Goal: Communication & Community: Participate in discussion

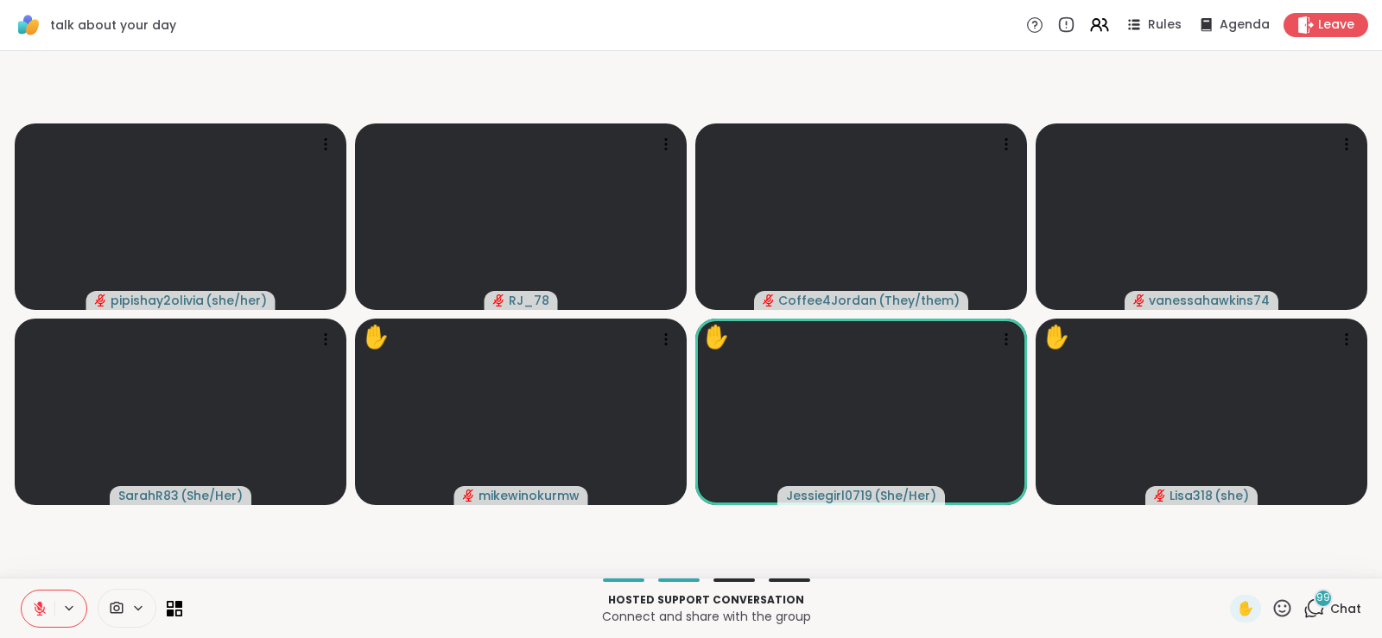
click at [50, 563] on button at bounding box center [38, 609] width 33 height 36
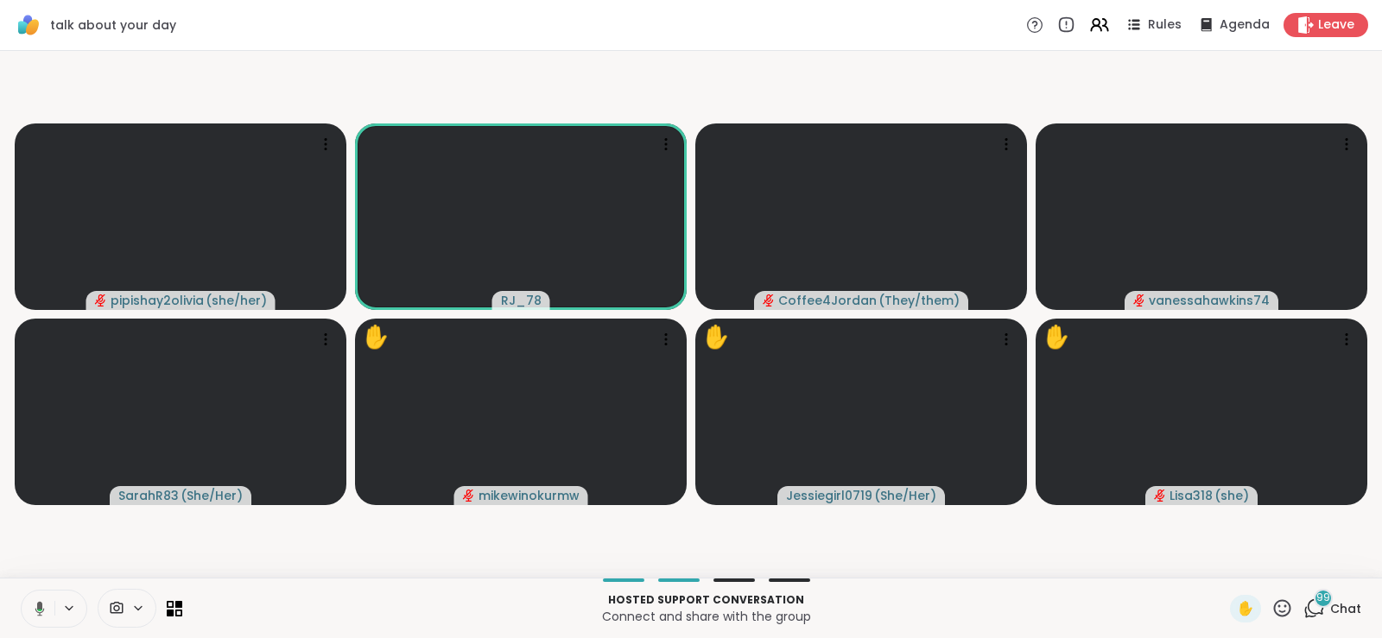
click at [50, 563] on button at bounding box center [36, 609] width 35 height 36
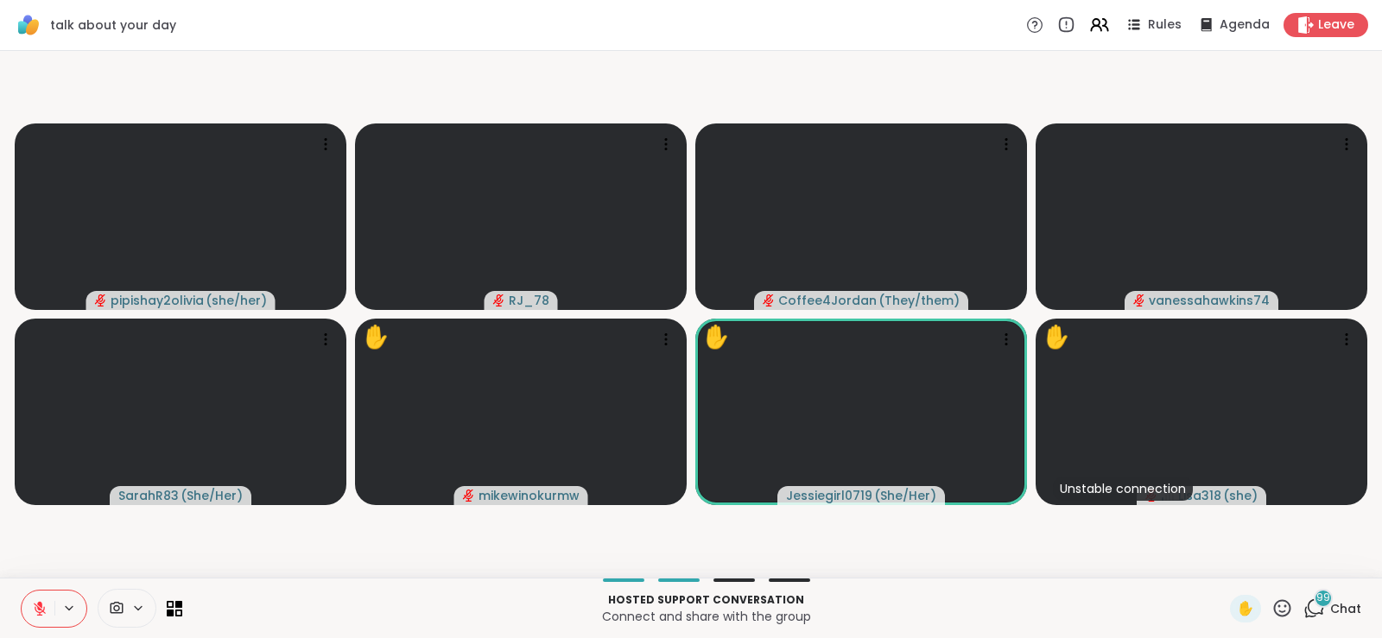
click at [50, 563] on button at bounding box center [38, 609] width 33 height 36
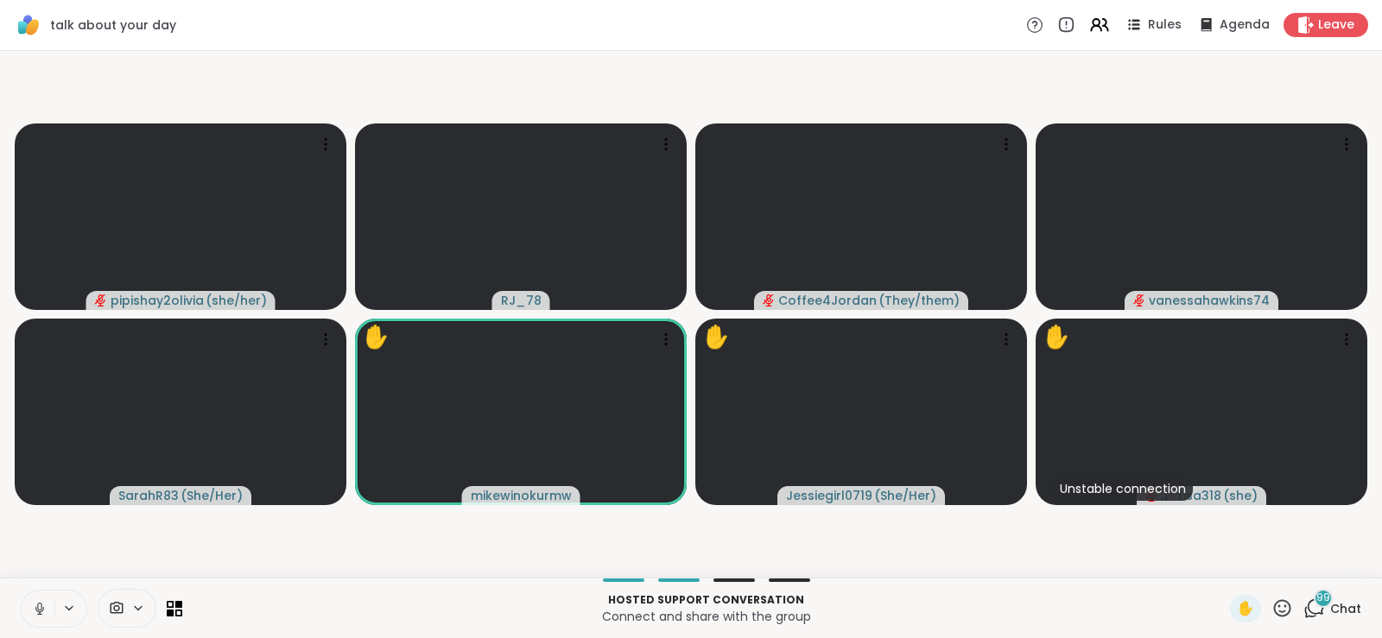
click at [50, 563] on button at bounding box center [38, 609] width 33 height 36
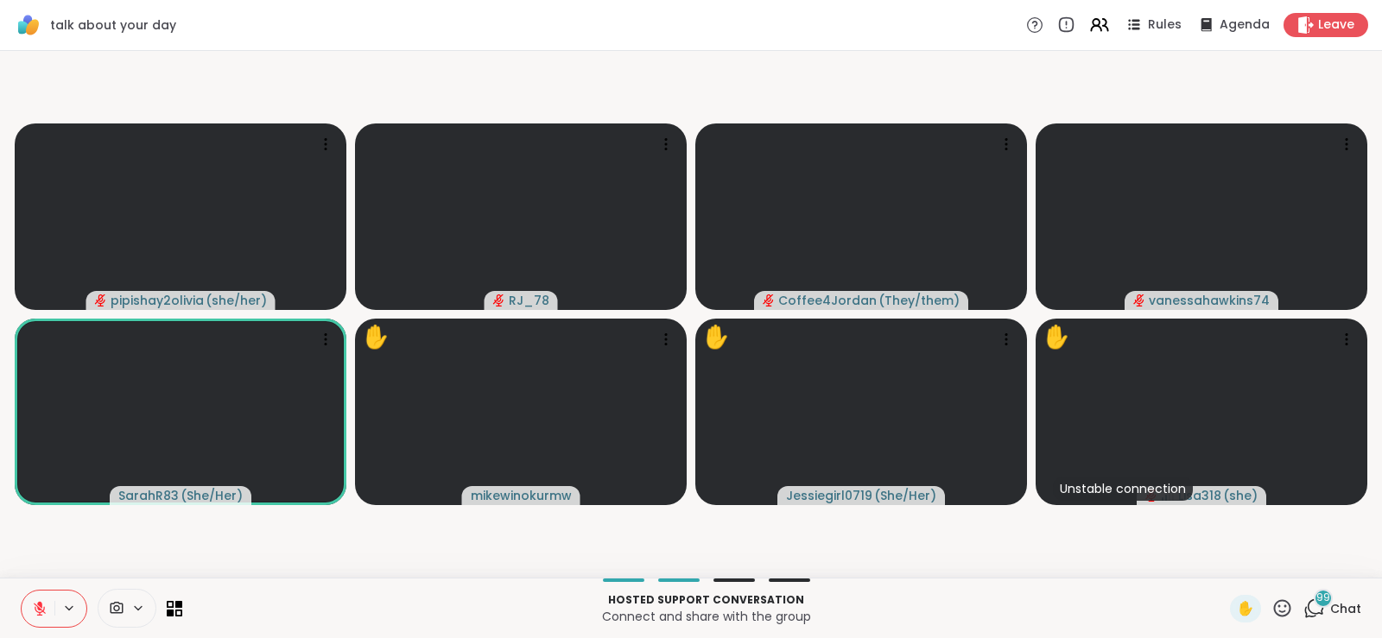
click at [50, 563] on button at bounding box center [38, 609] width 33 height 36
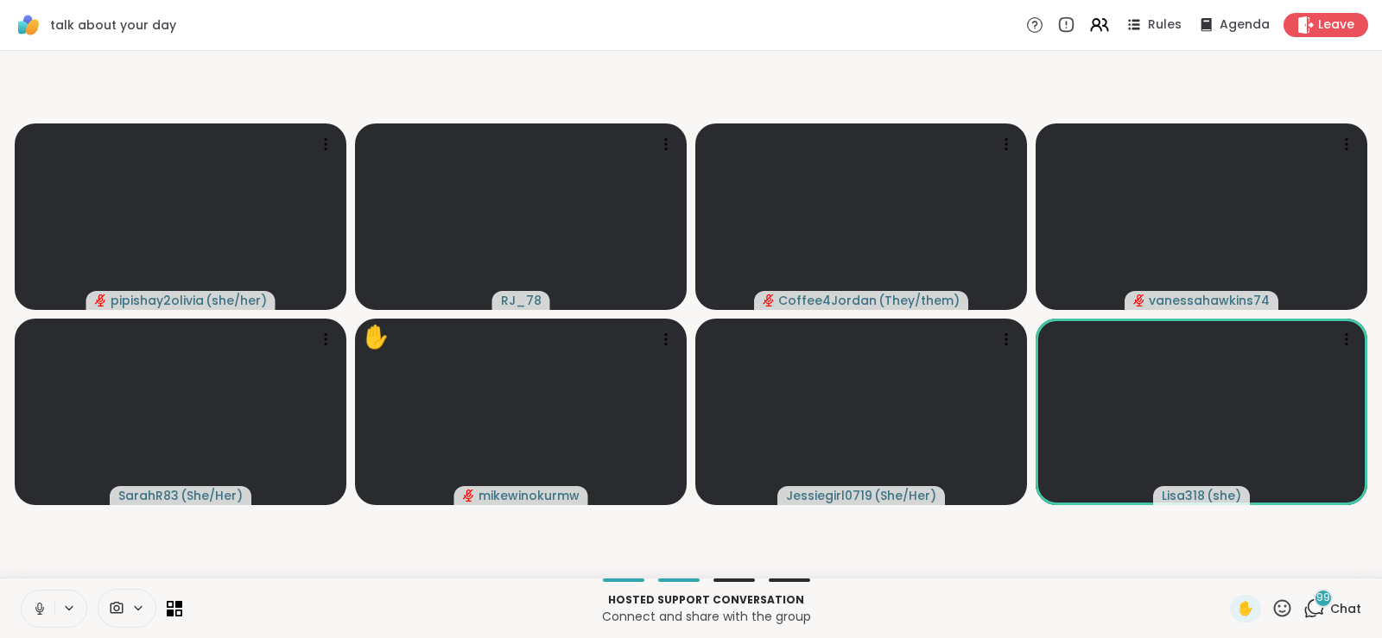
click at [27, 563] on button at bounding box center [38, 609] width 33 height 36
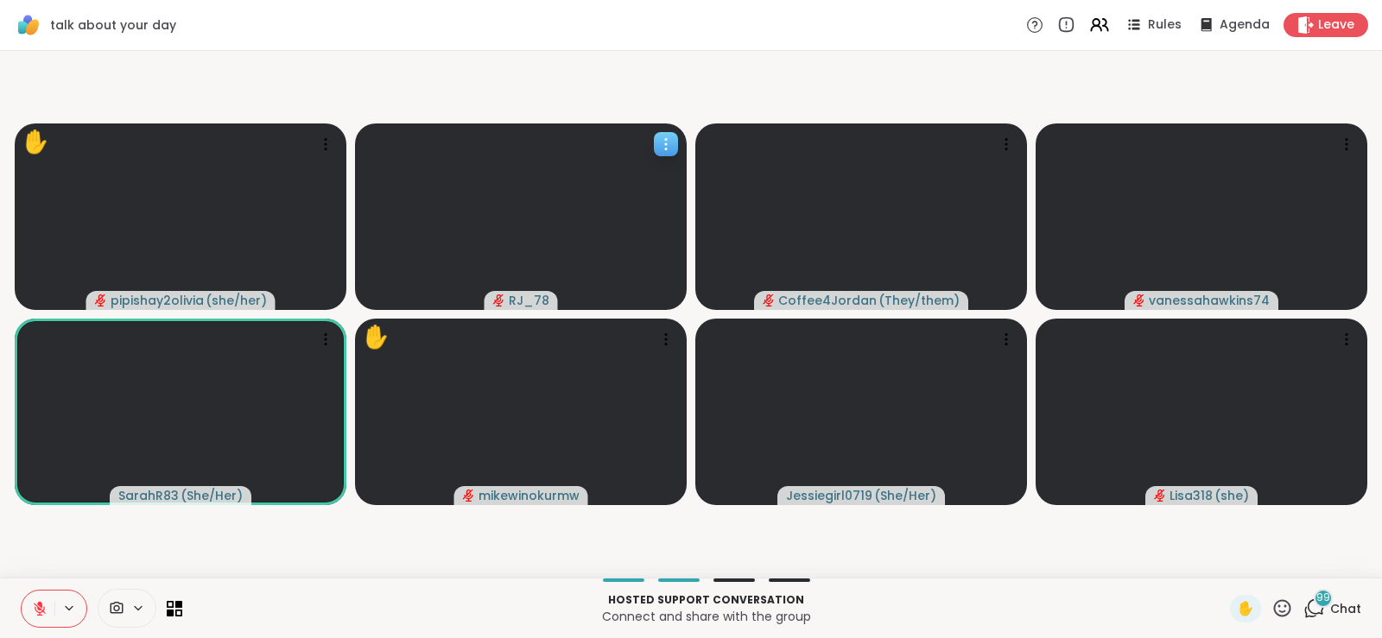
click at [630, 197] on div at bounding box center [521, 217] width 332 height 187
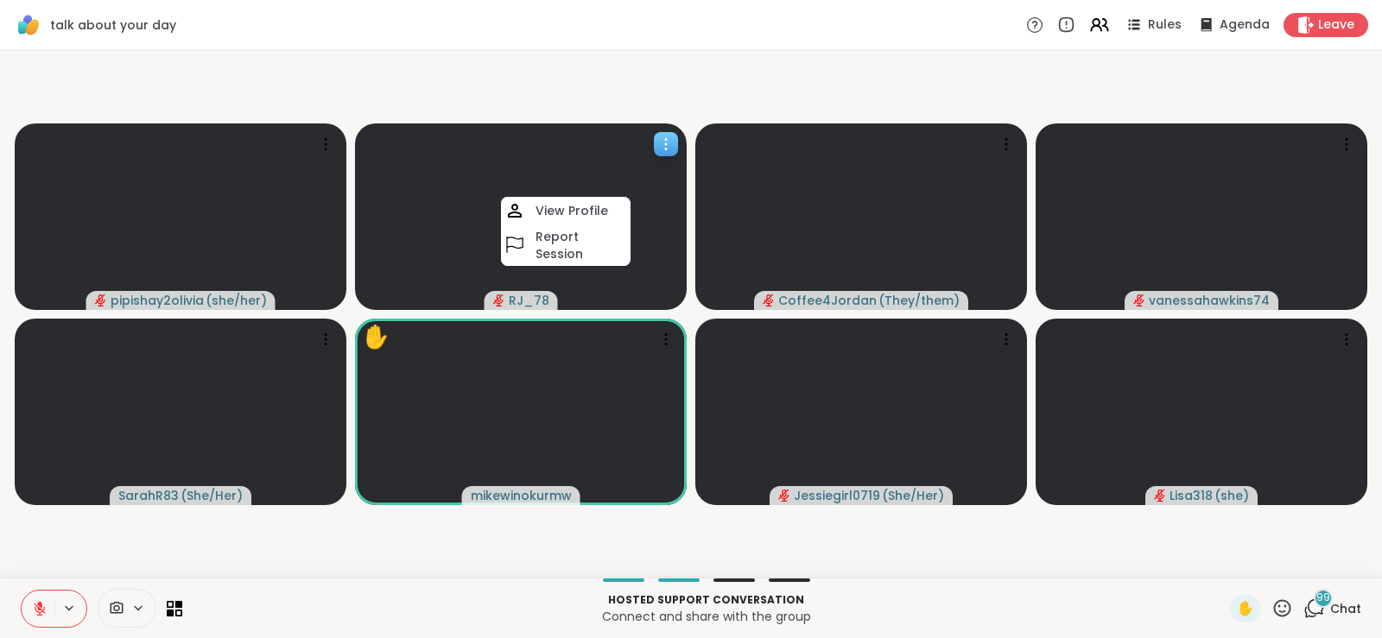
click at [630, 197] on div at bounding box center [521, 217] width 332 height 187
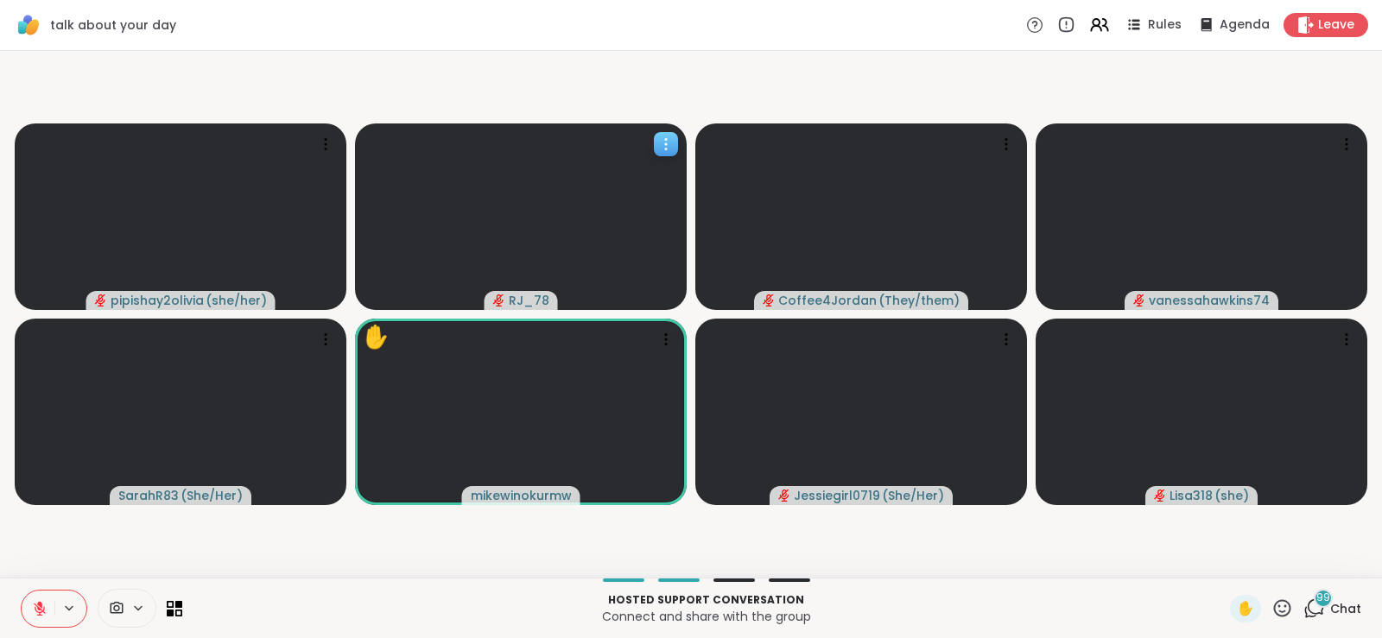
click at [630, 197] on div at bounding box center [521, 217] width 332 height 187
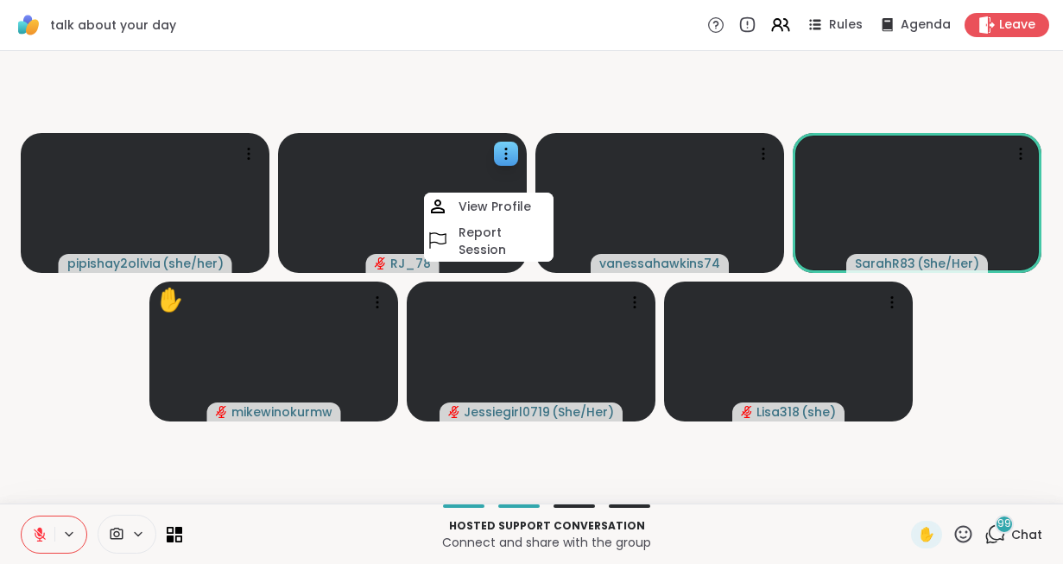
click at [37, 528] on icon at bounding box center [40, 535] width 16 height 16
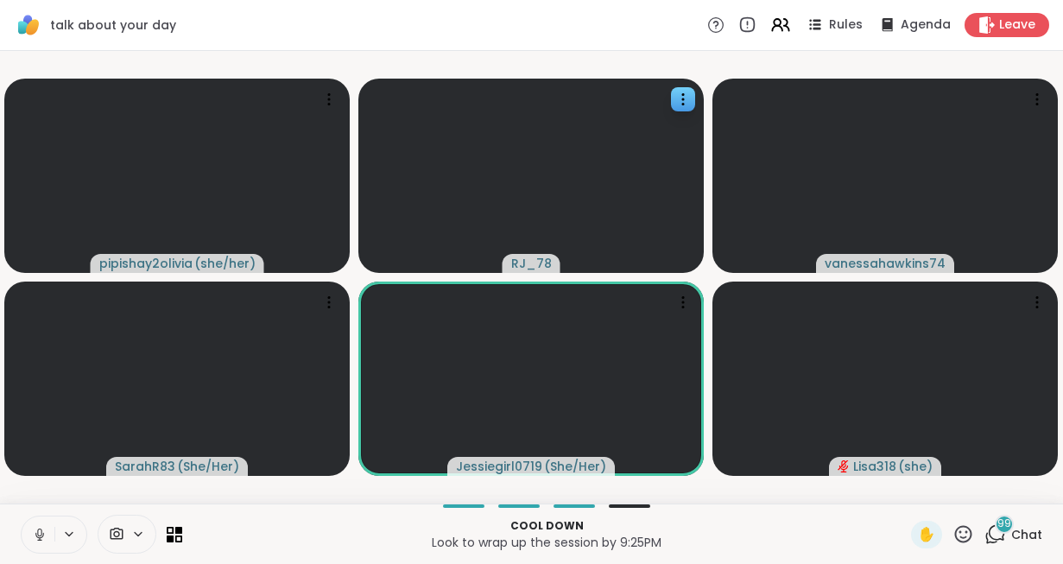
click at [32, 543] on button at bounding box center [38, 534] width 33 height 36
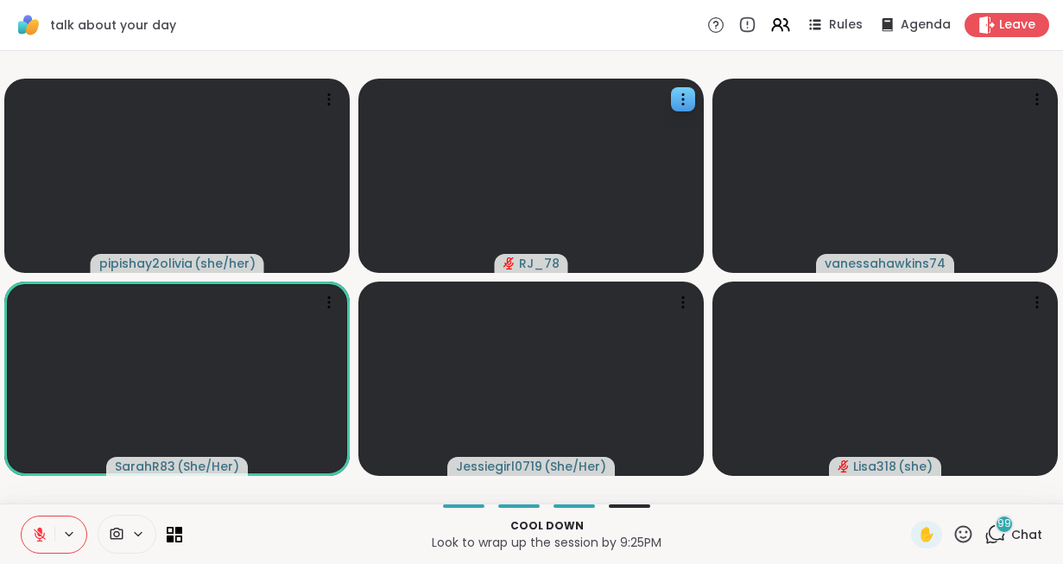
click at [32, 543] on button at bounding box center [38, 534] width 33 height 36
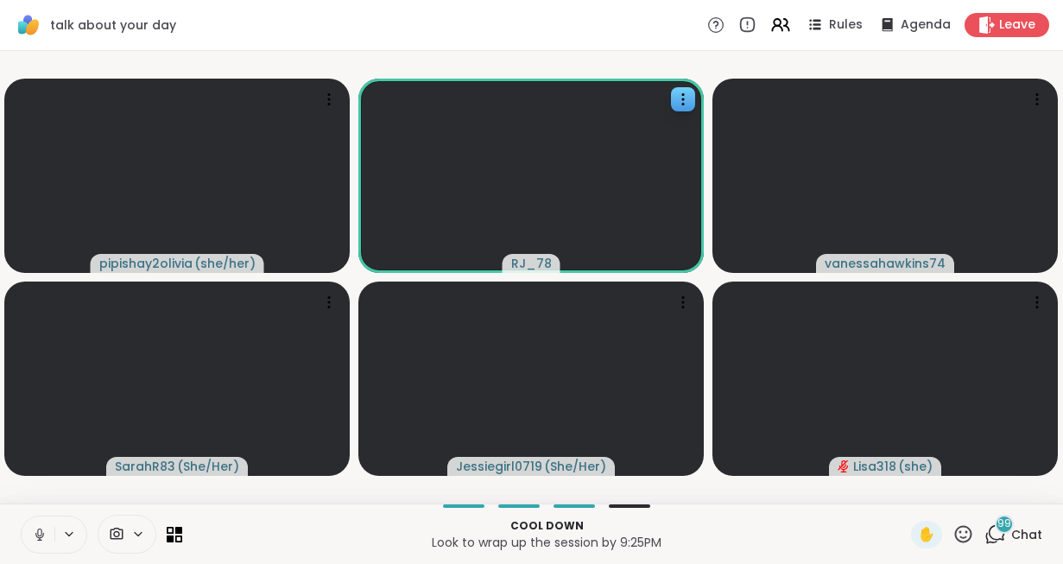
click at [32, 542] on button at bounding box center [38, 534] width 33 height 36
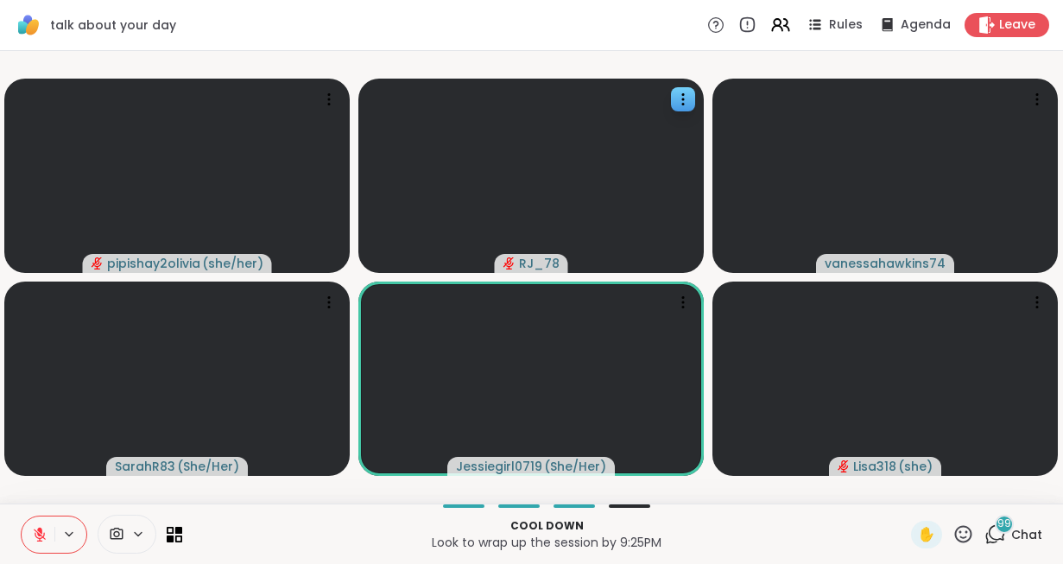
click at [32, 542] on button at bounding box center [38, 534] width 33 height 36
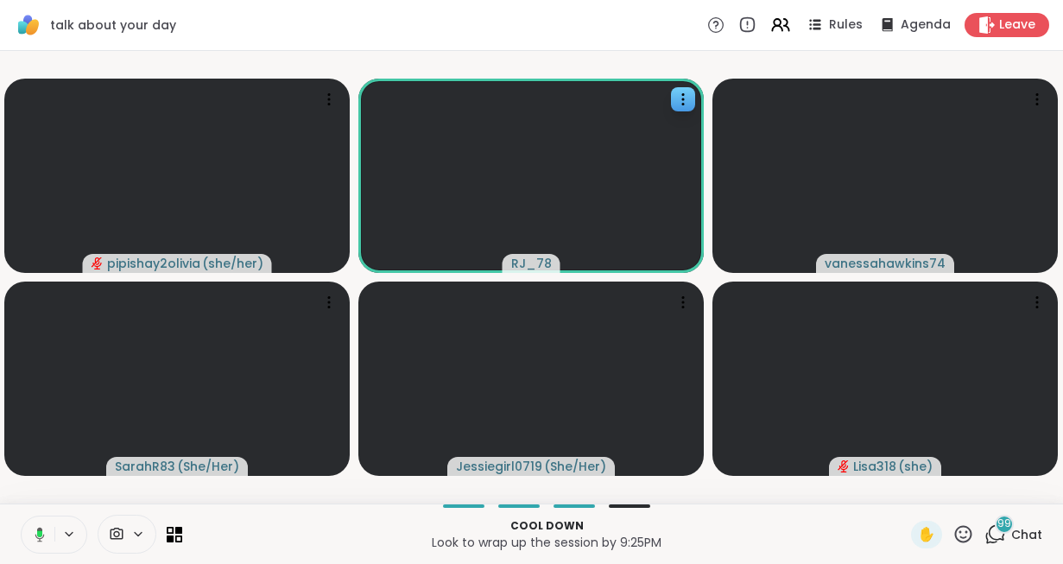
click at [40, 528] on icon at bounding box center [40, 534] width 10 height 15
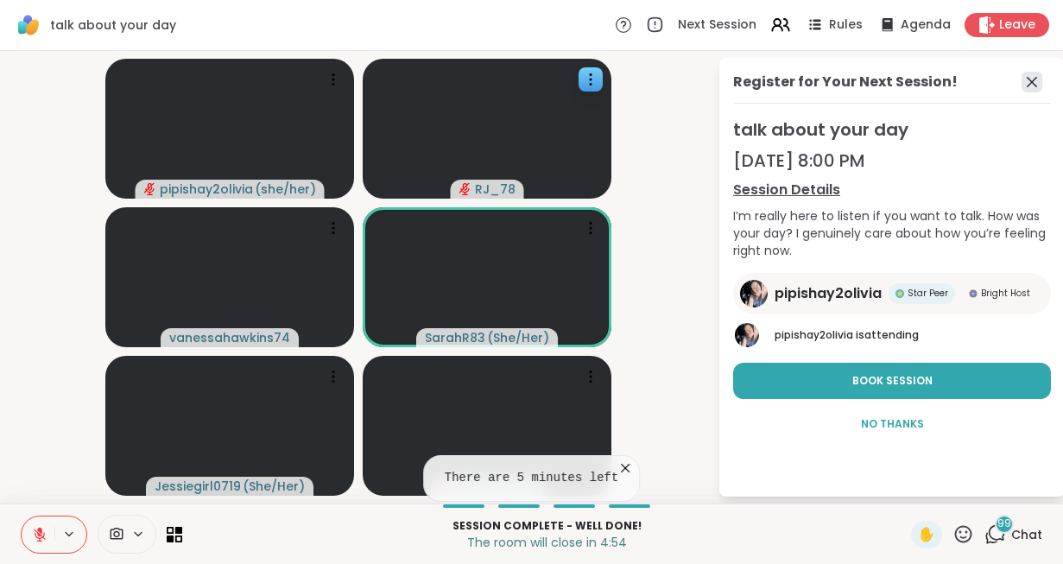
click at [1037, 79] on icon at bounding box center [1032, 82] width 21 height 21
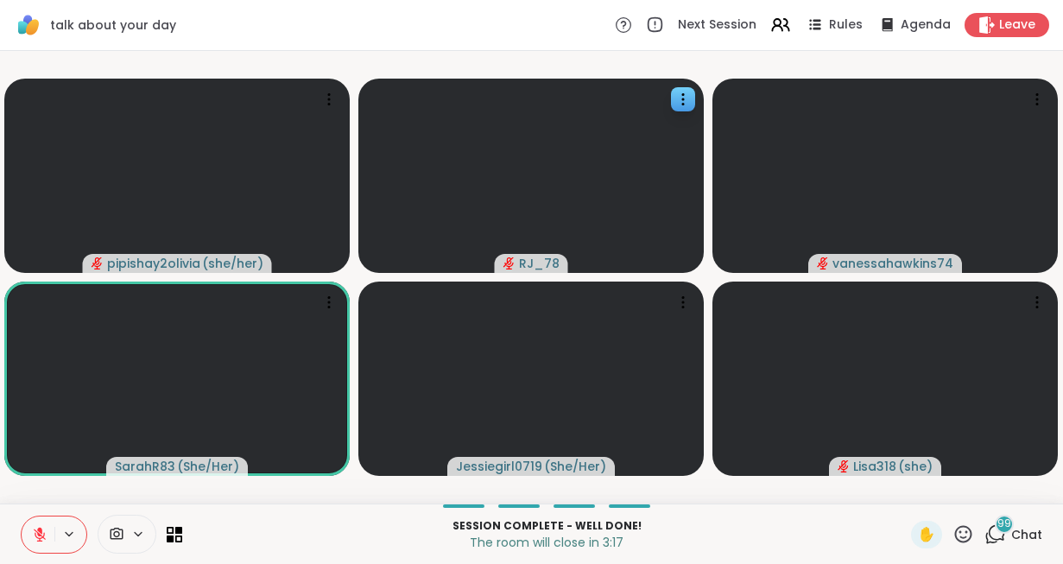
click at [993, 532] on icon at bounding box center [996, 534] width 22 height 22
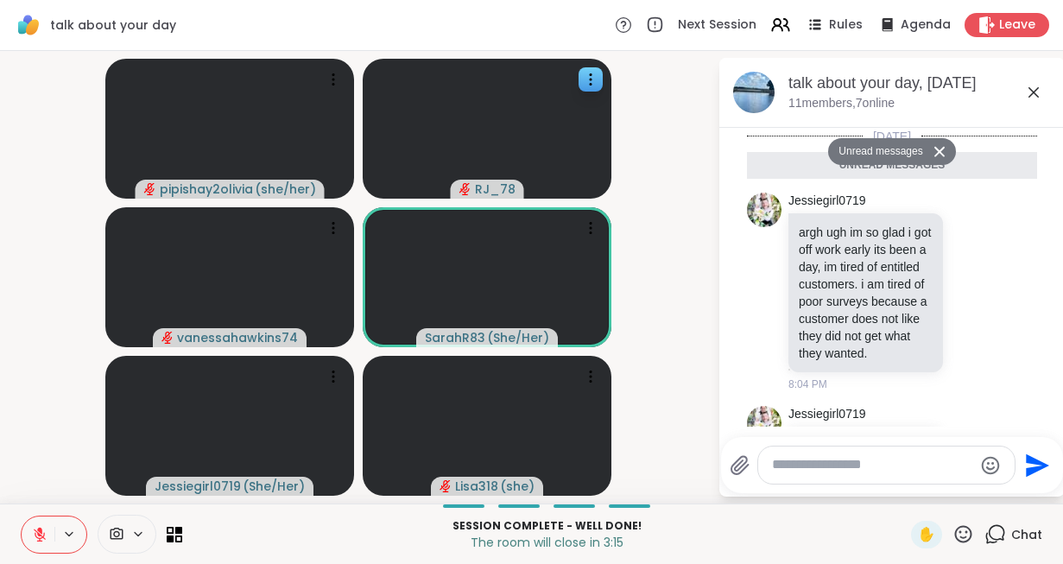
scroll to position [23989, 0]
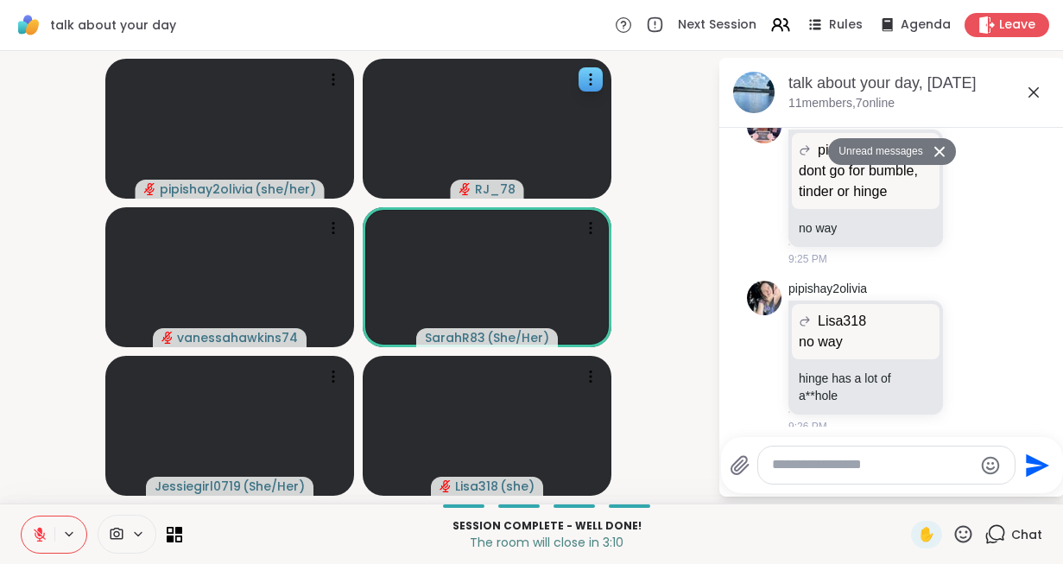
click at [1032, 89] on icon at bounding box center [1033, 92] width 21 height 21
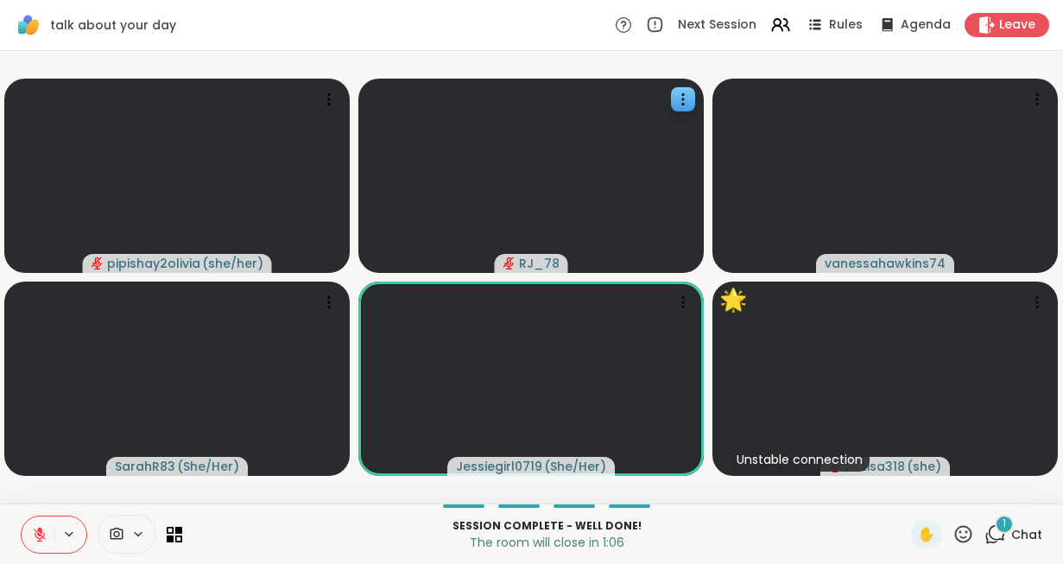
click at [46, 530] on icon at bounding box center [40, 535] width 16 height 16
click at [43, 532] on icon at bounding box center [40, 535] width 16 height 16
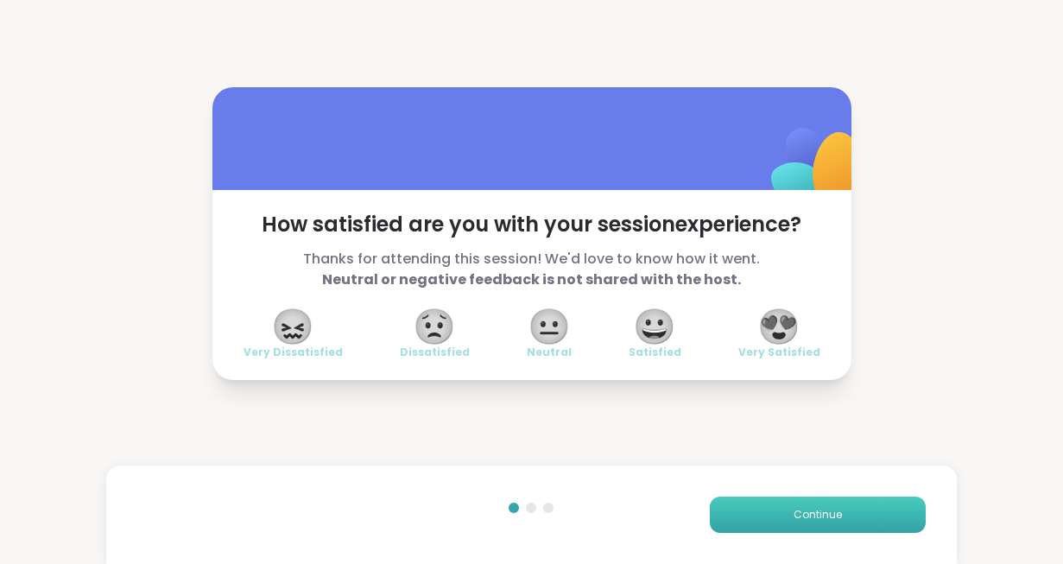
click at [772, 505] on button "Continue" at bounding box center [818, 515] width 216 height 36
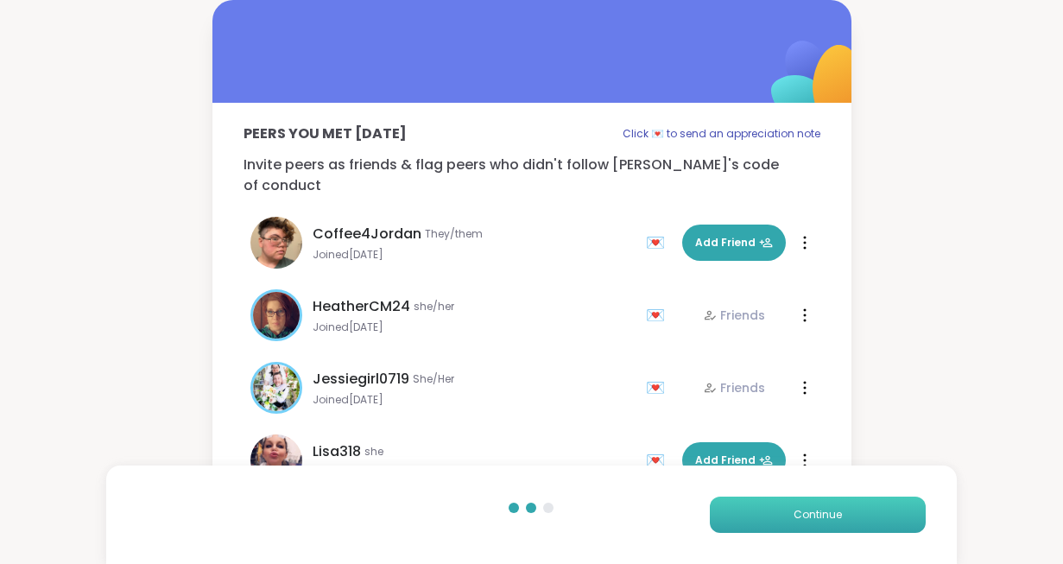
click at [772, 505] on button "Continue" at bounding box center [818, 515] width 216 height 36
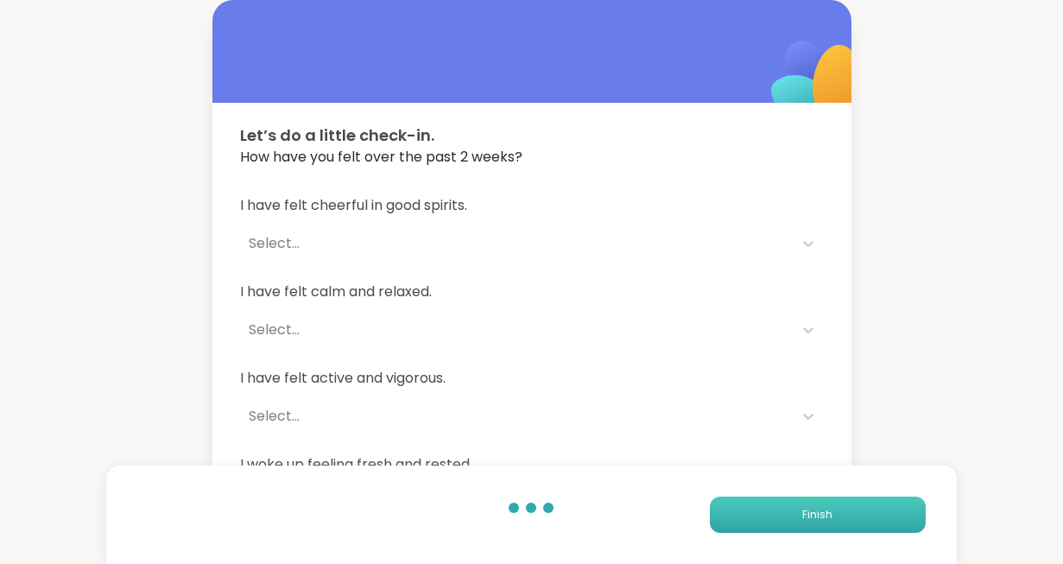
click at [772, 505] on button "Finish" at bounding box center [818, 515] width 216 height 36
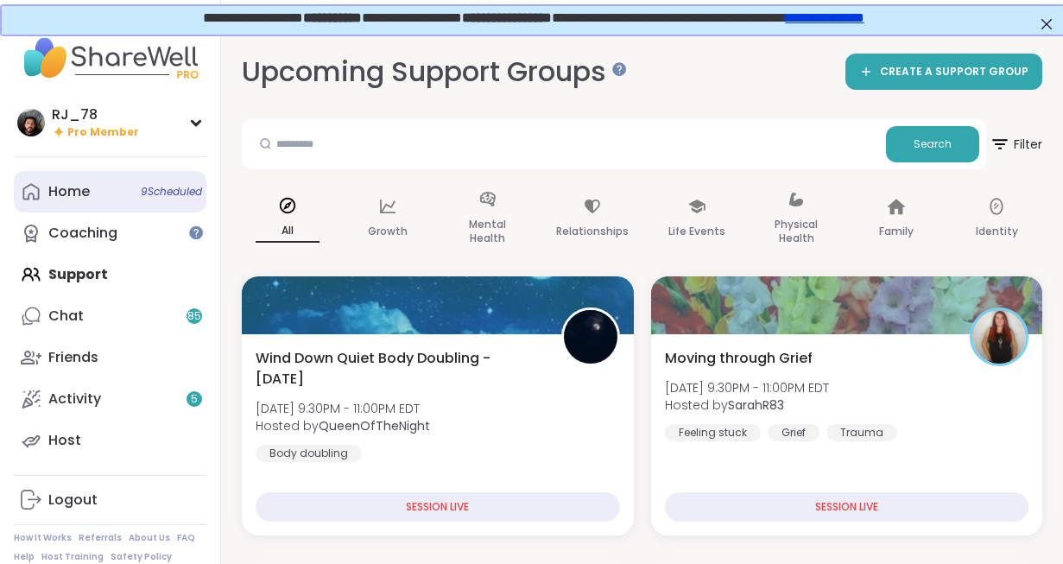
click at [86, 191] on div "Home 9 Scheduled" at bounding box center [68, 191] width 41 height 19
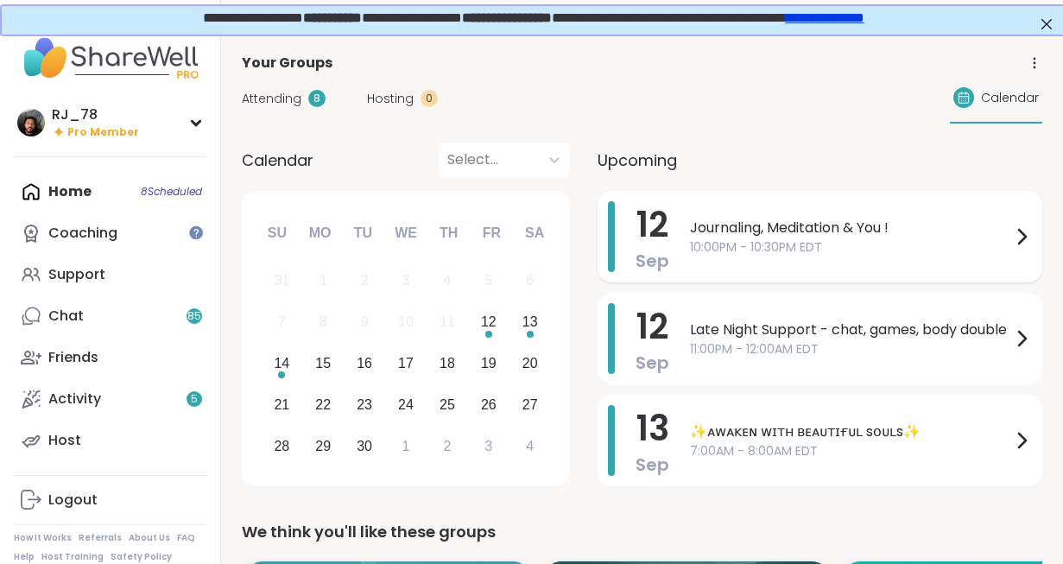
click at [725, 247] on span "10:00PM - 10:30PM EDT" at bounding box center [850, 247] width 321 height 18
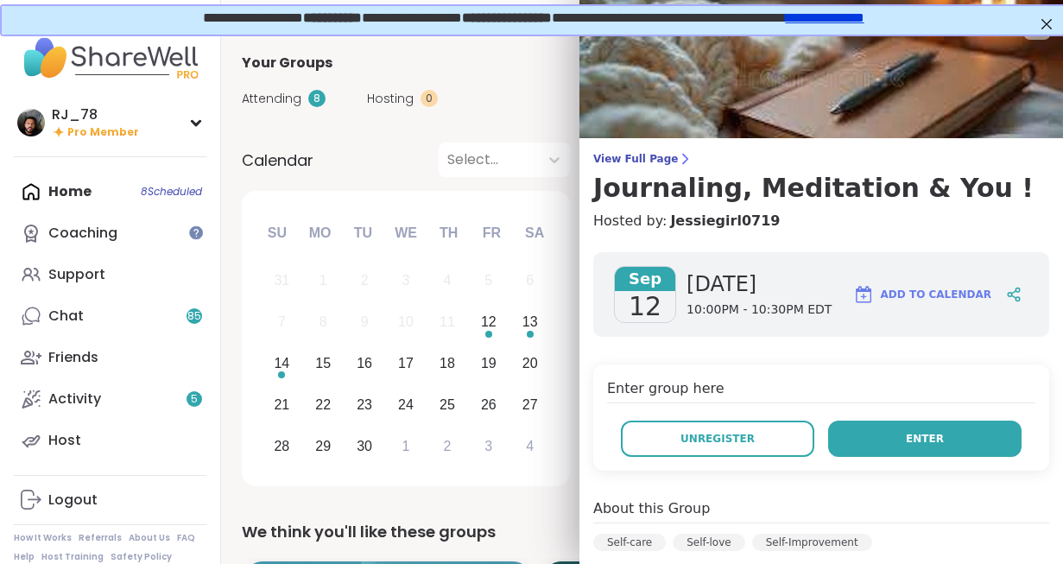
click at [904, 447] on button "Enter" at bounding box center [924, 439] width 193 height 36
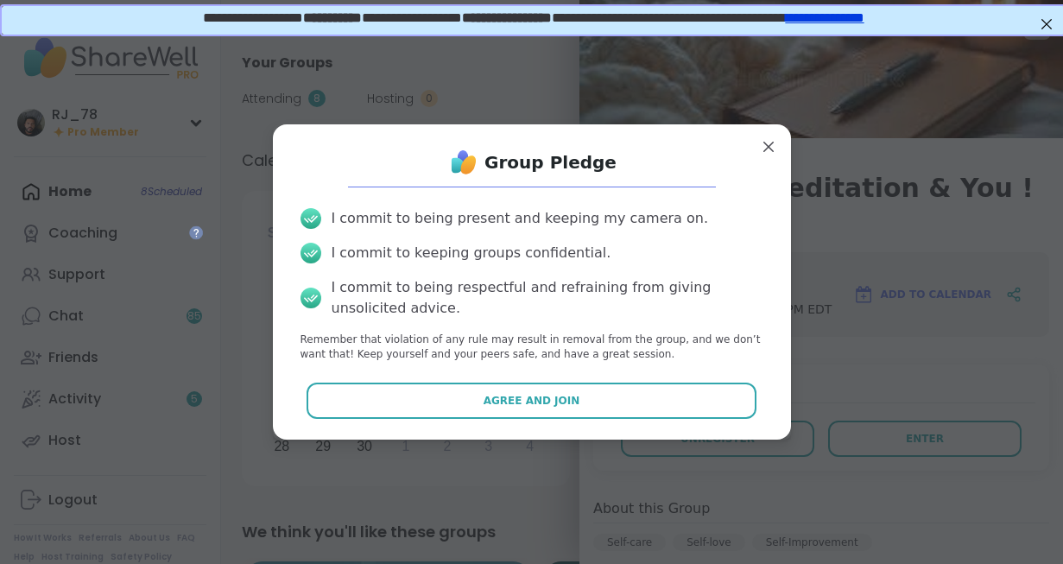
click at [577, 422] on div "Group Pledge I commit to being present and keeping my camera on. I commit to ke…" at bounding box center [532, 281] width 491 height 287
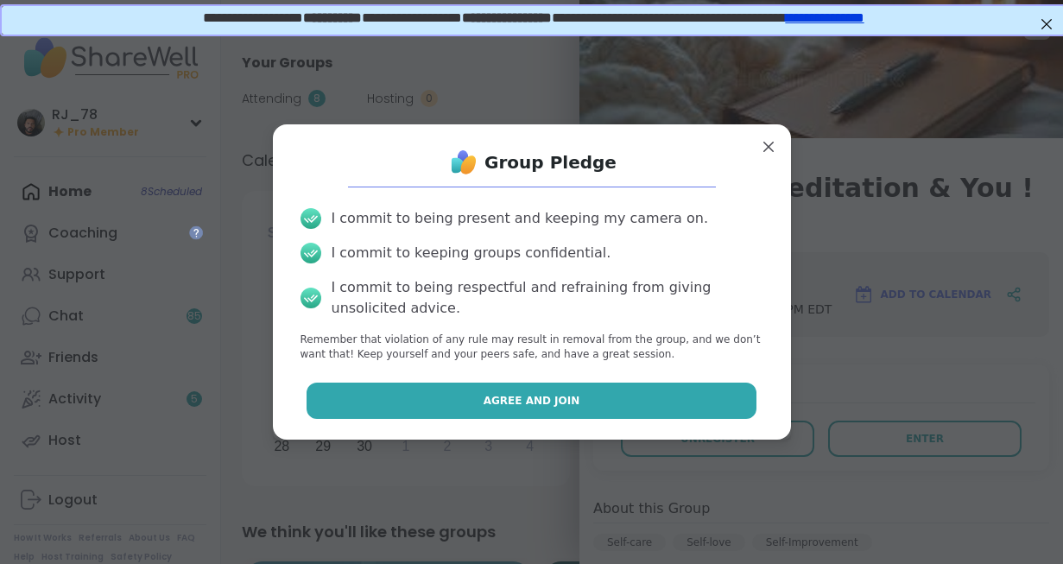
click at [574, 412] on button "Agree and Join" at bounding box center [532, 401] width 450 height 36
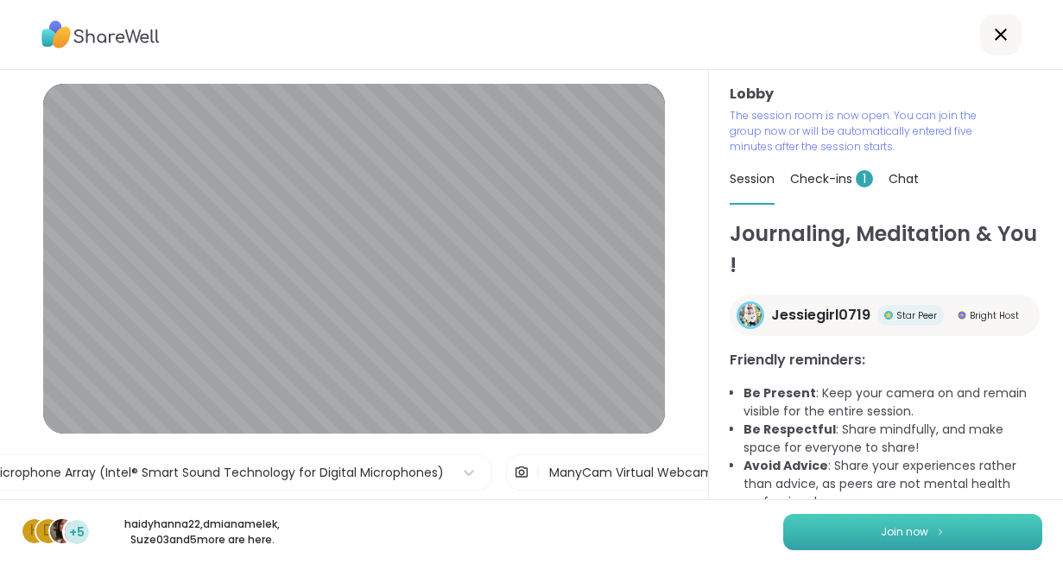
click at [895, 533] on span "Join now" at bounding box center [905, 532] width 48 height 16
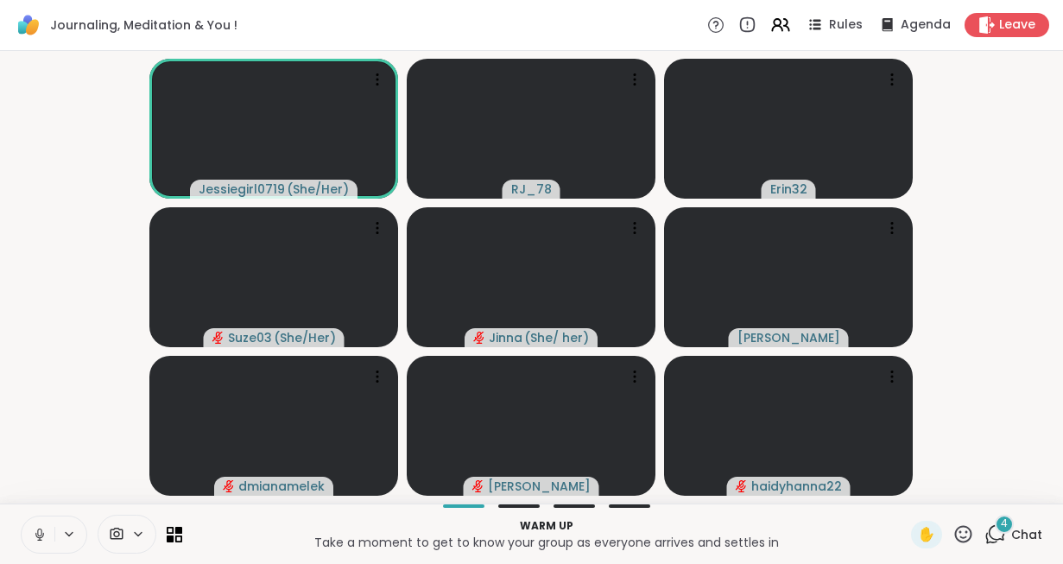
click at [38, 529] on icon at bounding box center [39, 533] width 4 height 8
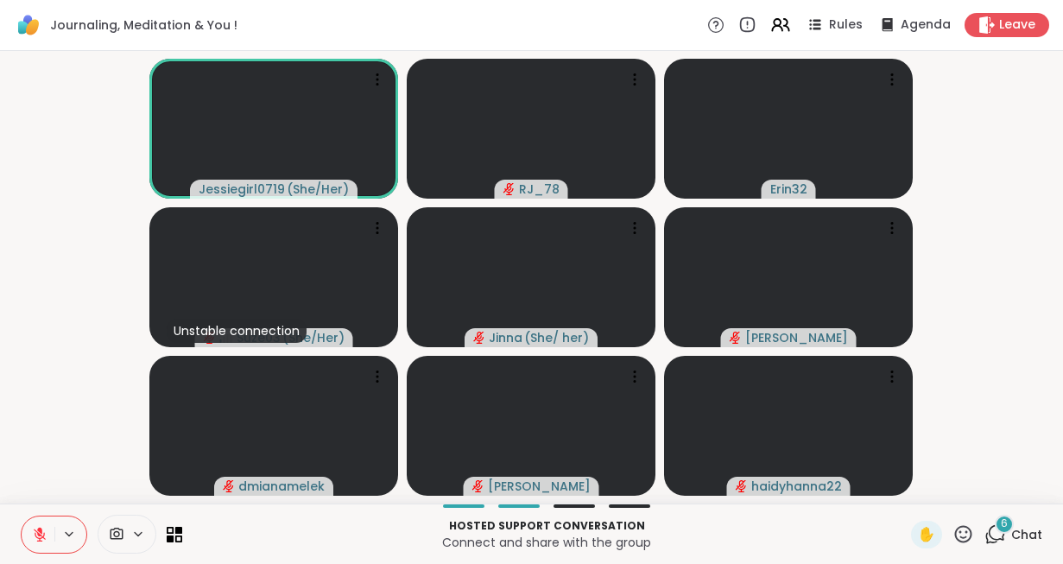
click at [38, 529] on icon at bounding box center [39, 530] width 5 height 7
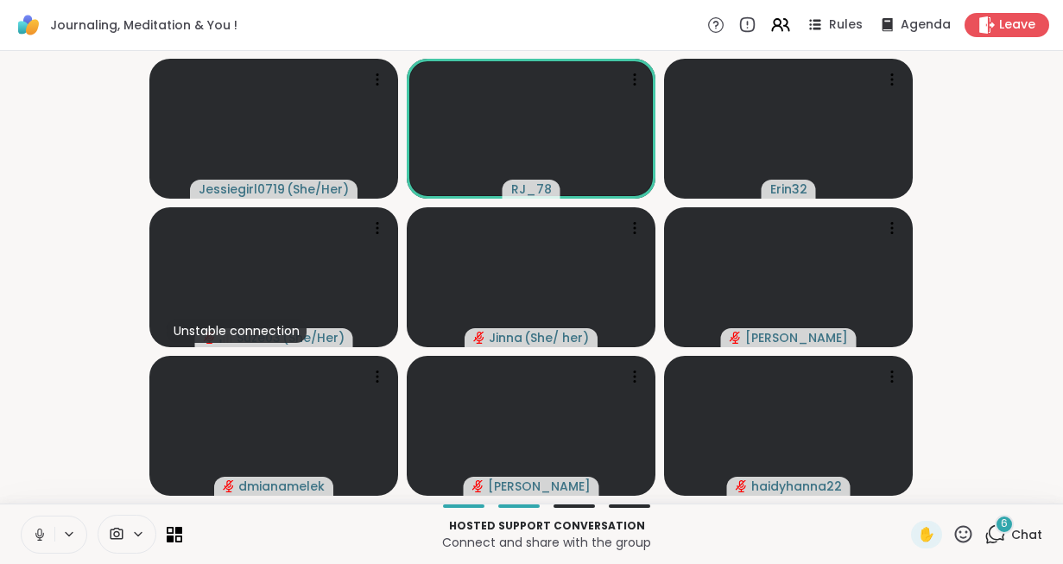
click at [38, 529] on icon at bounding box center [39, 533] width 4 height 8
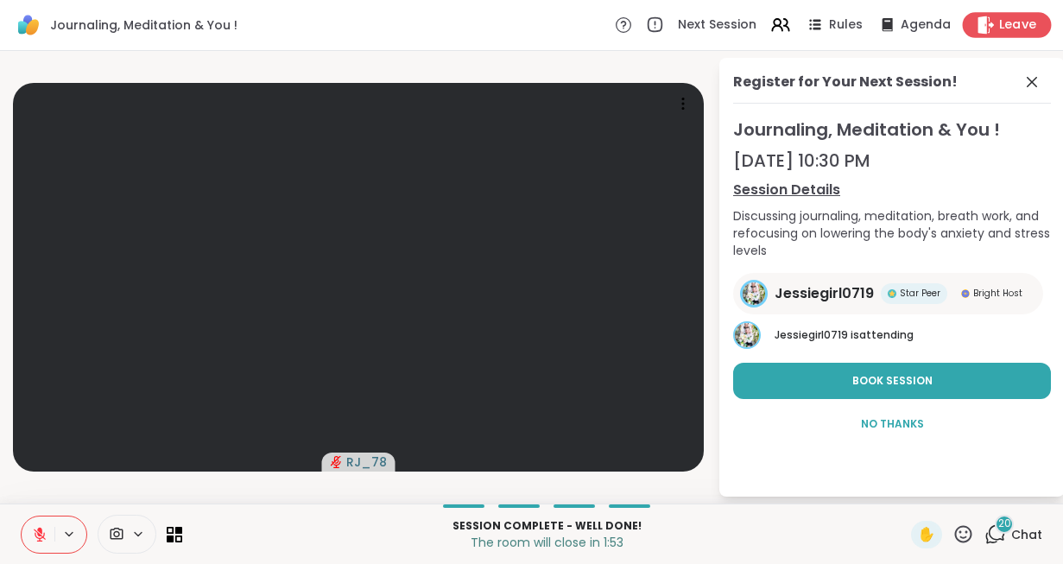
click at [1009, 20] on span "Leave" at bounding box center [1018, 25] width 38 height 18
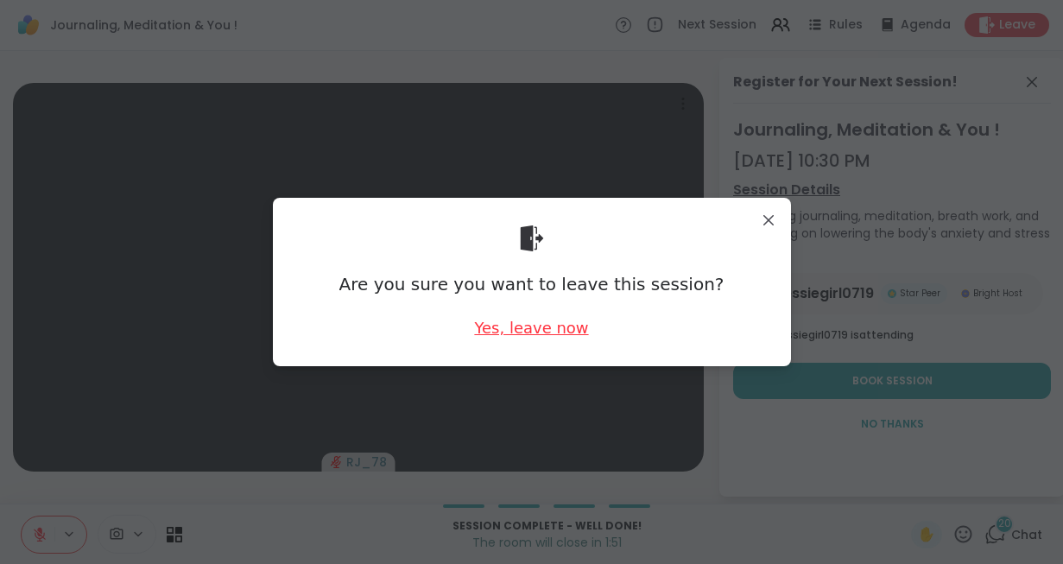
click at [528, 328] on div "Yes, leave now" at bounding box center [531, 328] width 114 height 22
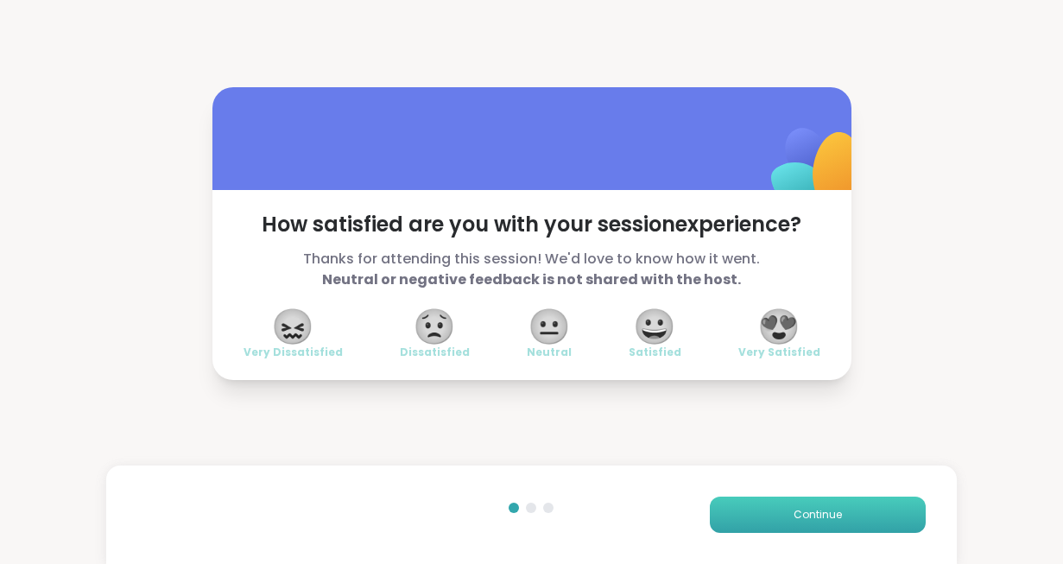
click at [848, 502] on button "Continue" at bounding box center [818, 515] width 216 height 36
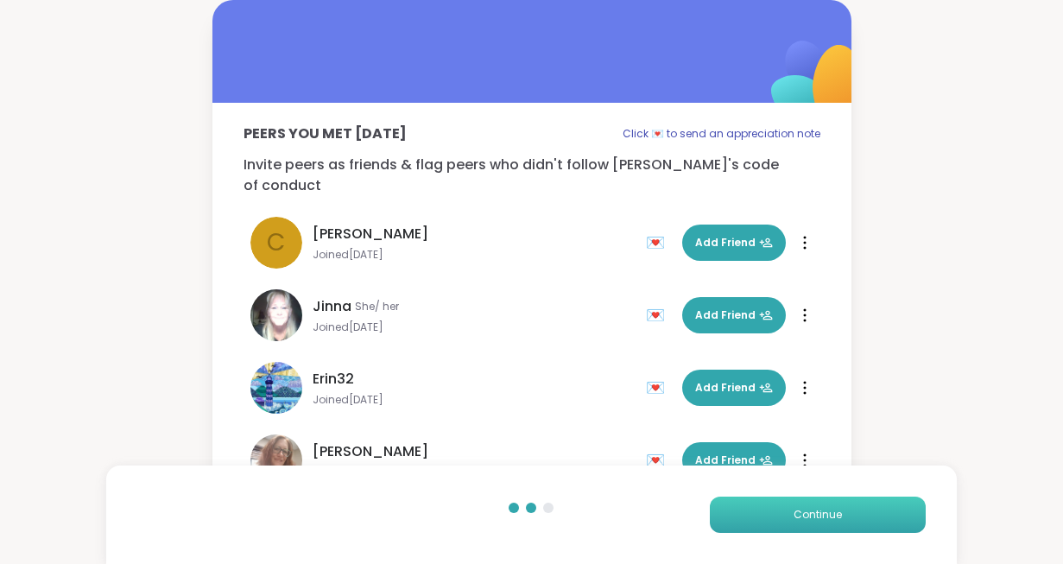
click at [848, 502] on button "Continue" at bounding box center [818, 515] width 216 height 36
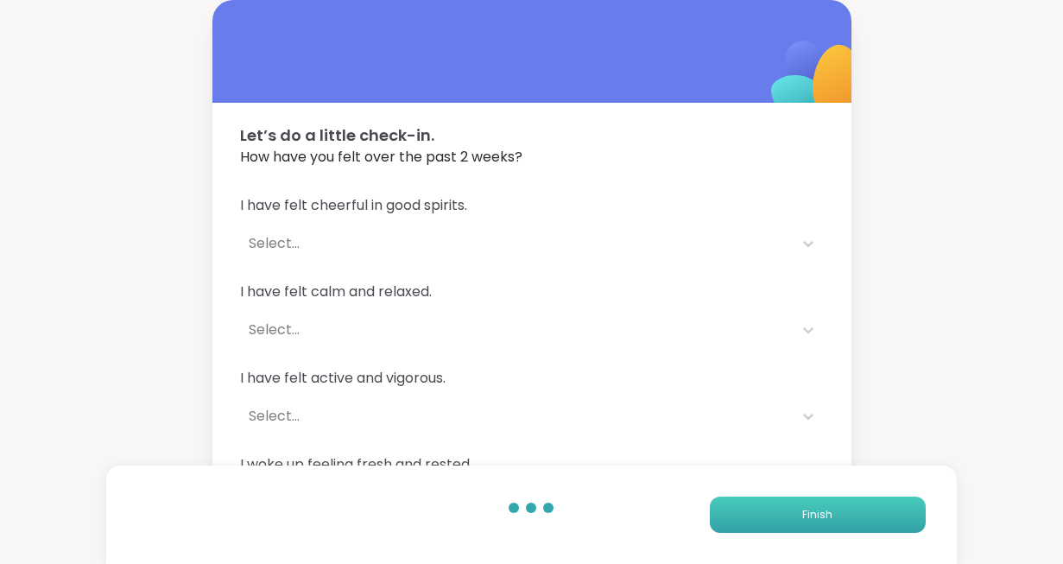
click at [848, 502] on button "Finish" at bounding box center [818, 515] width 216 height 36
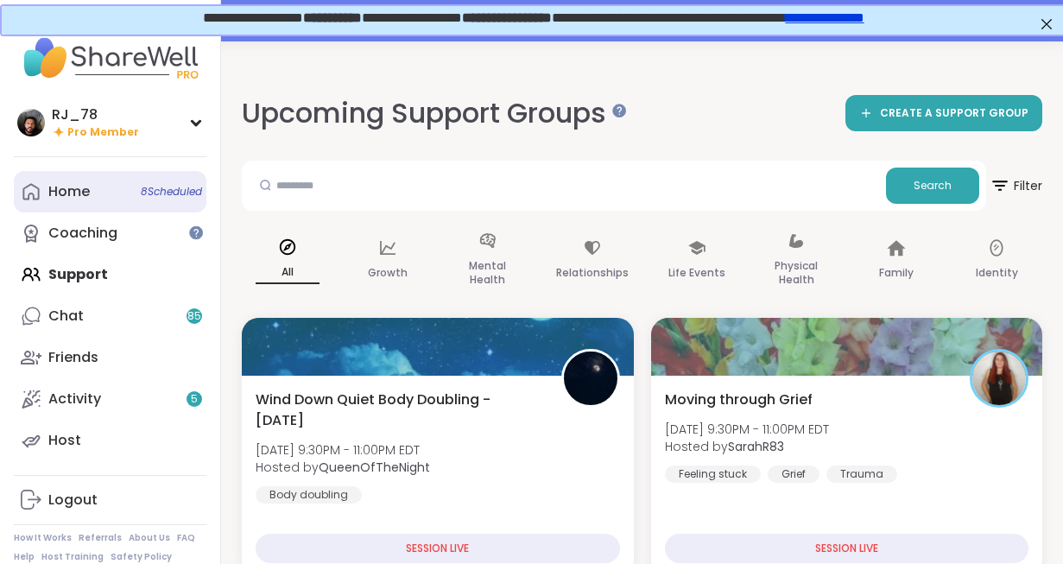
click at [101, 189] on link "Home 8 Scheduled" at bounding box center [110, 191] width 193 height 41
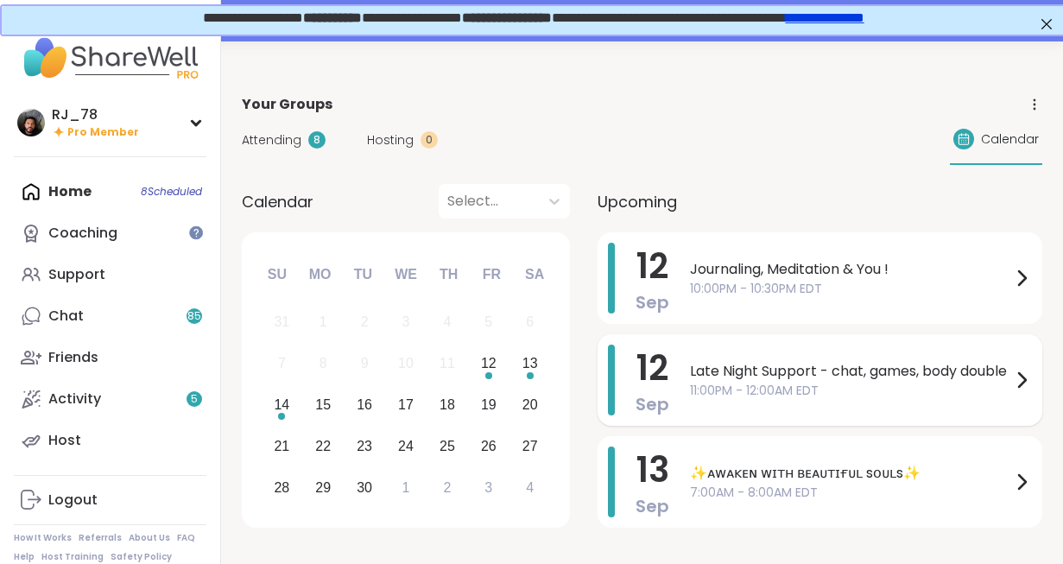
click at [699, 382] on span "Late Night Support - chat, games, body double" at bounding box center [850, 371] width 321 height 21
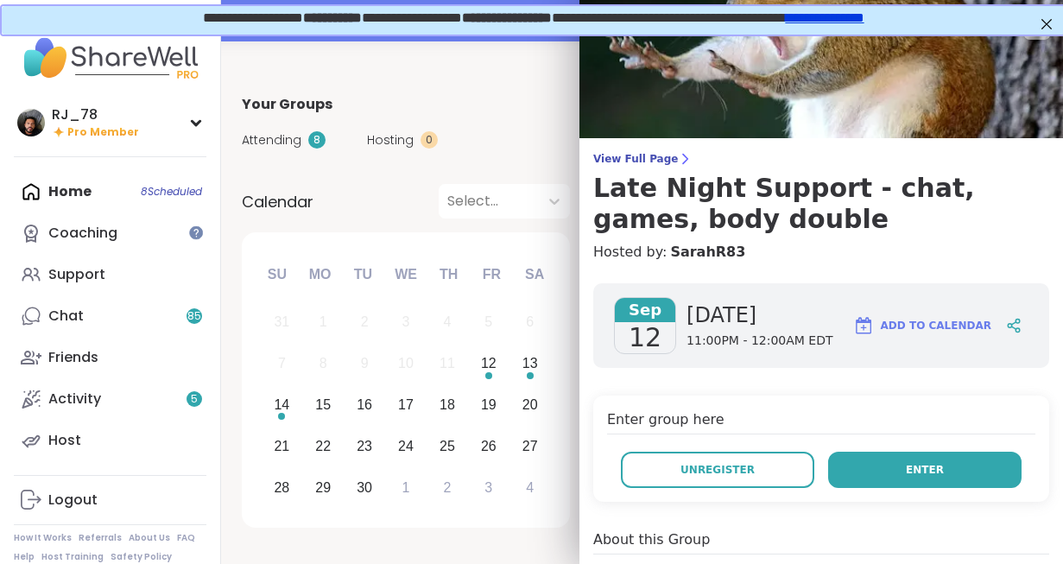
click at [908, 481] on button "Enter" at bounding box center [924, 470] width 193 height 36
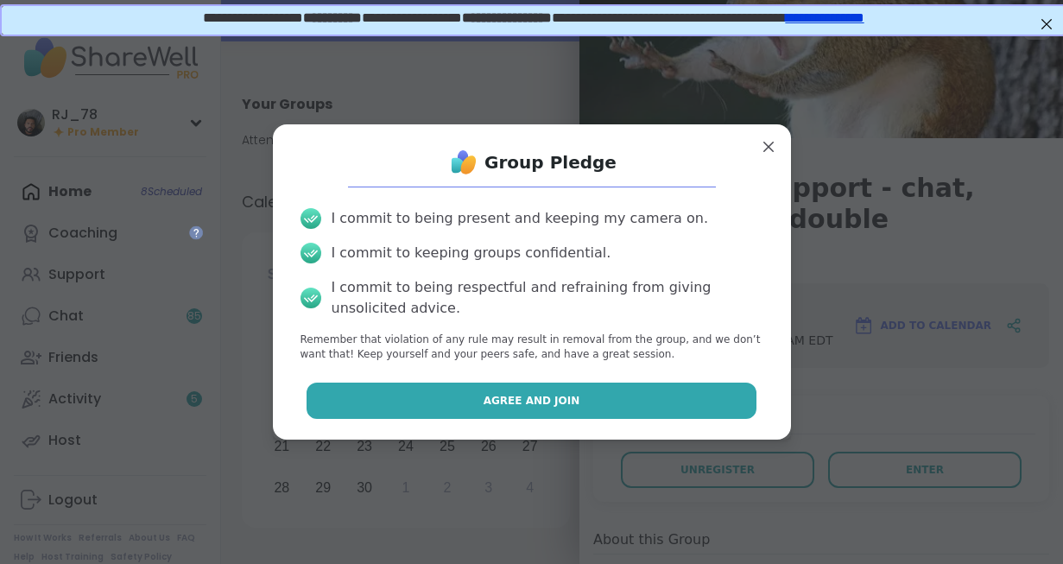
click at [544, 398] on span "Agree and Join" at bounding box center [532, 401] width 97 height 16
